Goal: Transaction & Acquisition: Download file/media

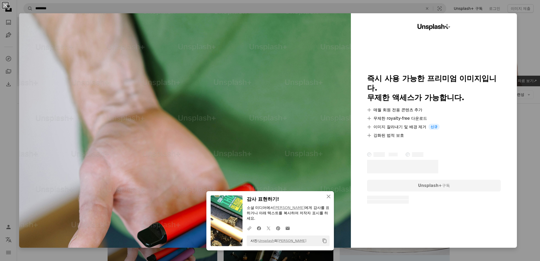
scroll to position [177, 0]
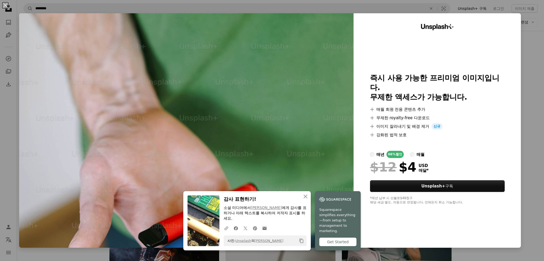
click at [525, 139] on div "An X shape An X shape 닫기 감사 표현하기! 소셜 미디어에서 [PERSON_NAME] 에게 감사를 표하거나 아래 텍스트를 복사…" at bounding box center [272, 130] width 544 height 261
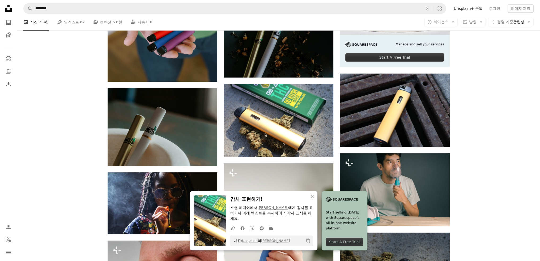
scroll to position [248, 0]
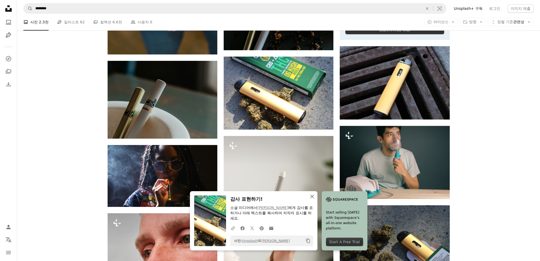
click at [313, 196] on icon "button" at bounding box center [312, 197] width 4 height 4
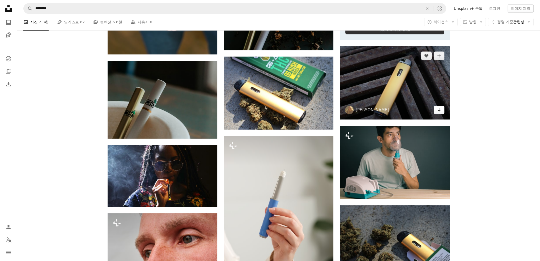
click at [437, 112] on icon "Arrow pointing down" at bounding box center [439, 110] width 4 height 6
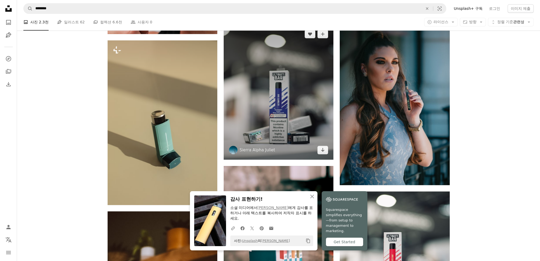
scroll to position [602, 0]
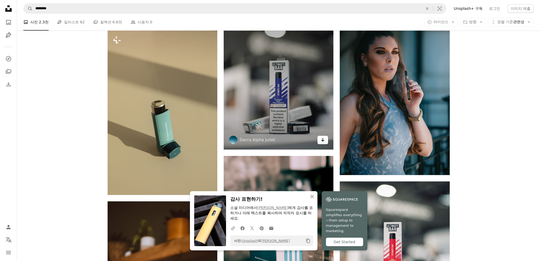
click at [323, 141] on icon "다운로드" at bounding box center [322, 140] width 3 height 4
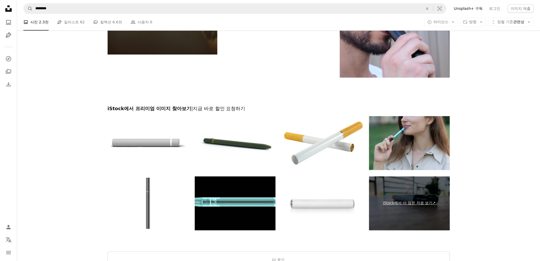
scroll to position [982, 0]
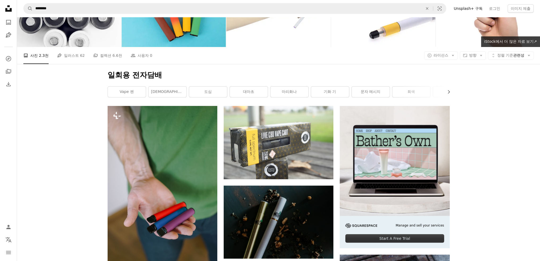
scroll to position [0, 0]
